Goal: Find contact information: Find contact information

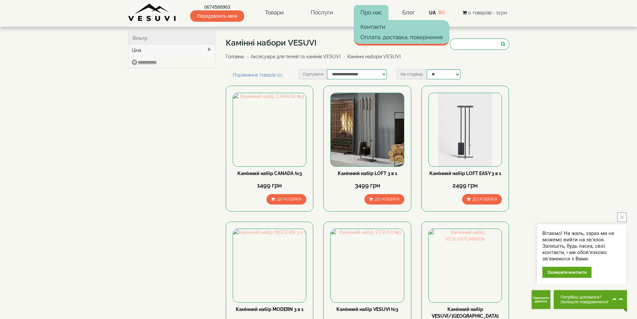
click at [377, 11] on link "Про нас" at bounding box center [371, 12] width 35 height 15
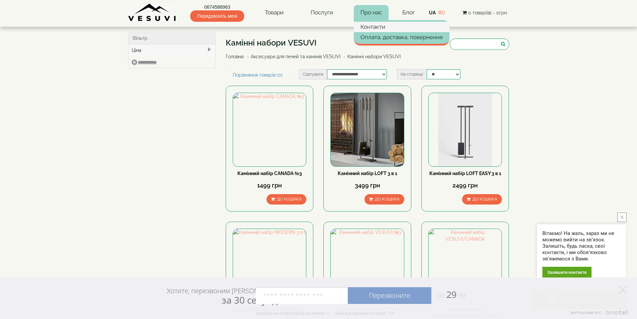
click at [374, 23] on link "Контакти" at bounding box center [402, 27] width 96 height 10
